Goal: Find specific page/section: Find specific page/section

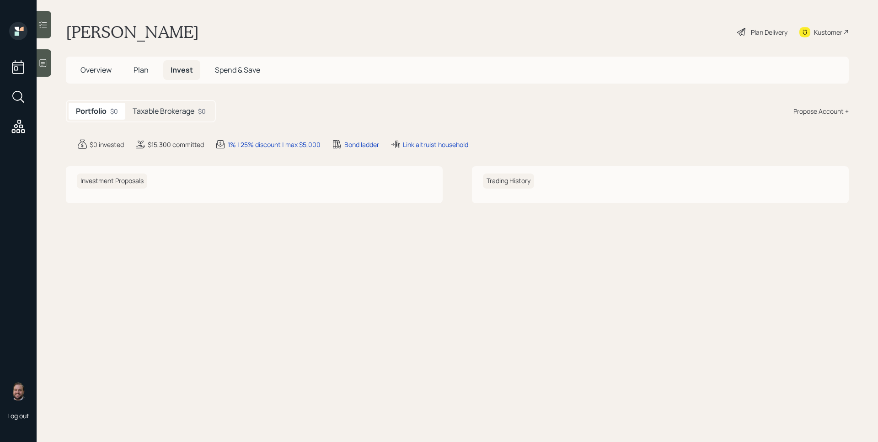
click at [149, 67] on h5 "Plan" at bounding box center [141, 70] width 30 height 20
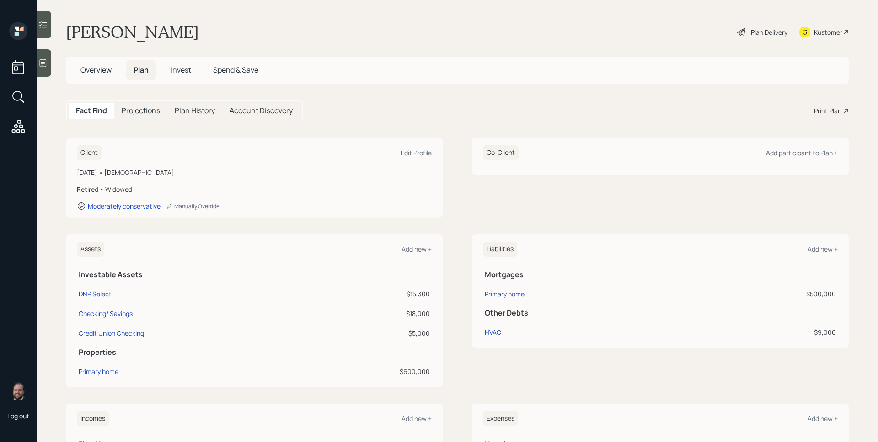
click at [103, 73] on span "Overview" at bounding box center [95, 70] width 31 height 10
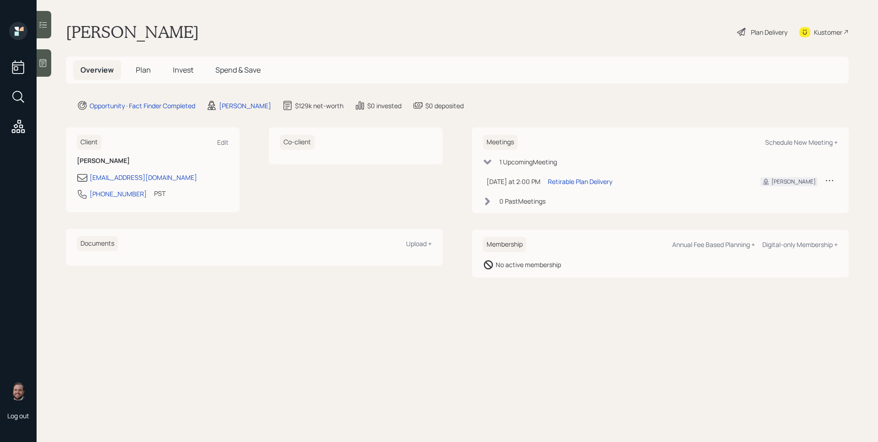
click at [148, 72] on span "Plan" at bounding box center [143, 70] width 15 height 10
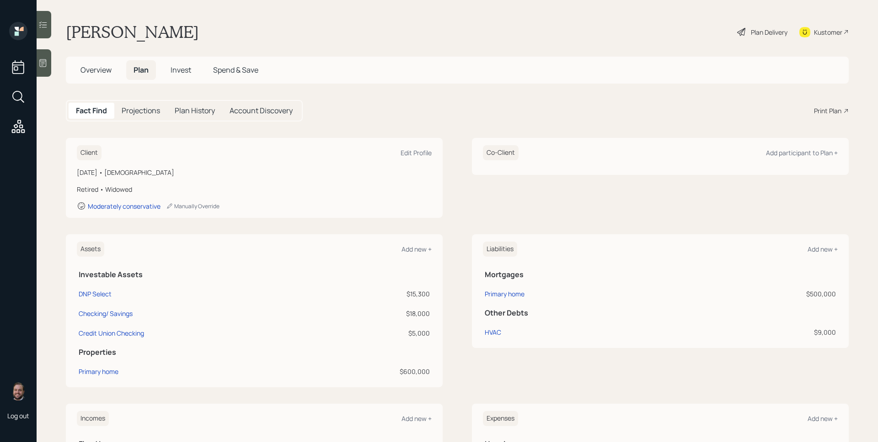
click at [819, 108] on div "Print Plan" at bounding box center [827, 111] width 27 height 10
click at [99, 71] on span "Overview" at bounding box center [95, 70] width 31 height 10
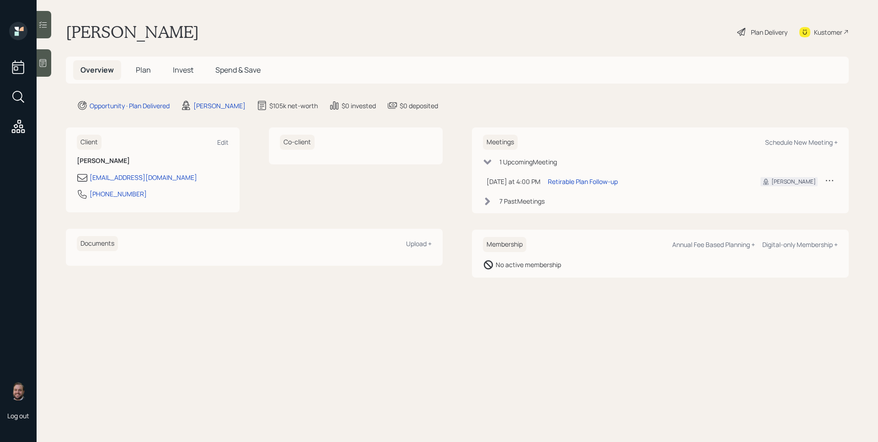
click at [144, 74] on span "Plan" at bounding box center [143, 70] width 15 height 10
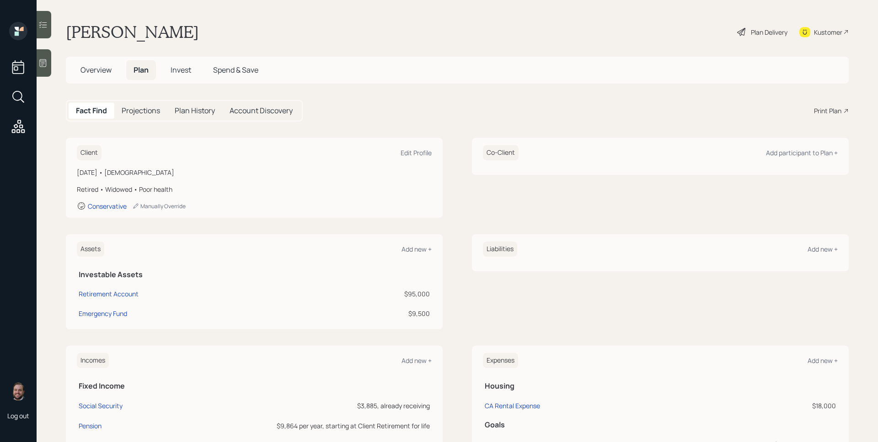
click at [185, 70] on span "Invest" at bounding box center [180, 70] width 21 height 10
